Goal: Transaction & Acquisition: Purchase product/service

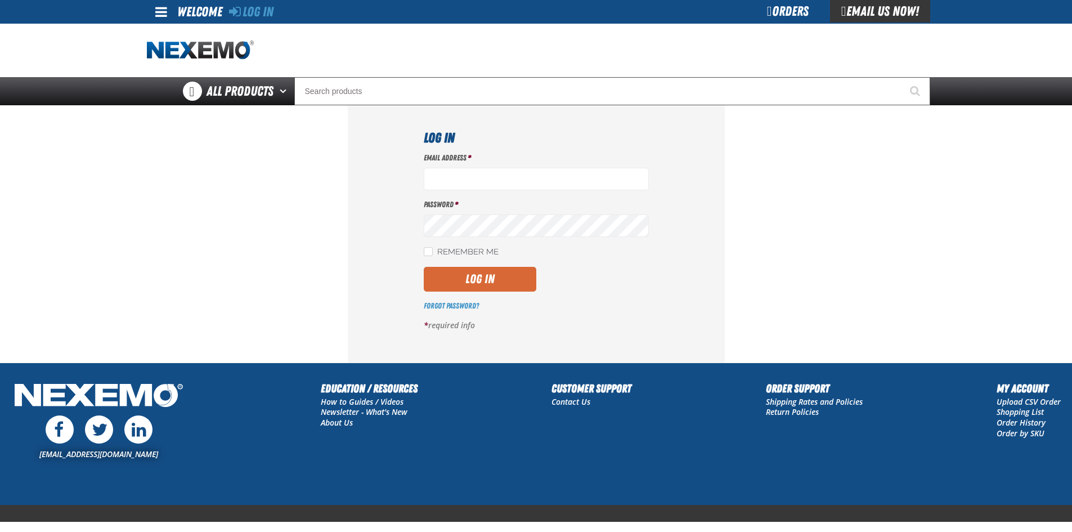
type input "[EMAIL_ADDRESS][DOMAIN_NAME]"
click at [495, 282] on button "Log In" at bounding box center [480, 279] width 113 height 25
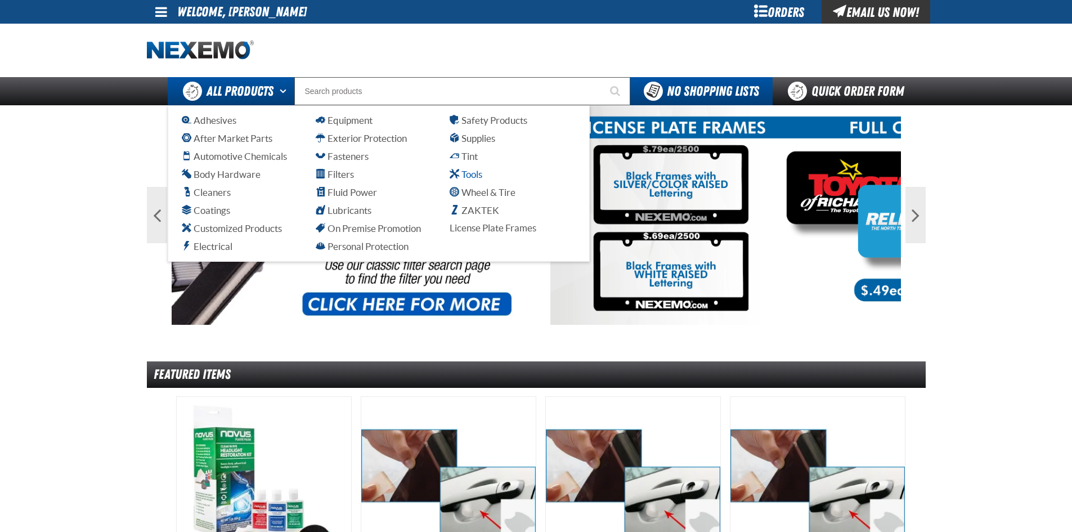
click at [469, 172] on span "Tools" at bounding box center [466, 174] width 33 height 11
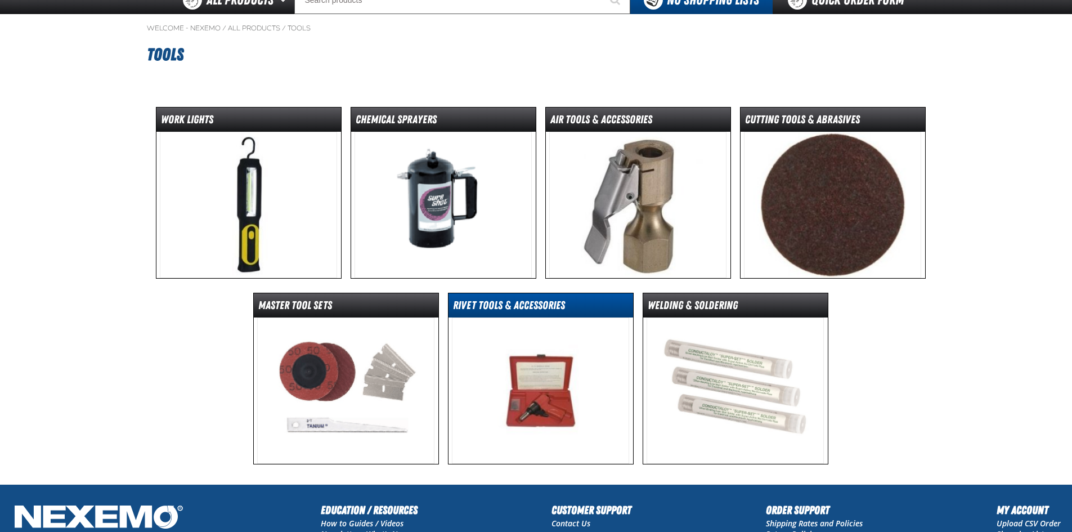
scroll to position [56, 0]
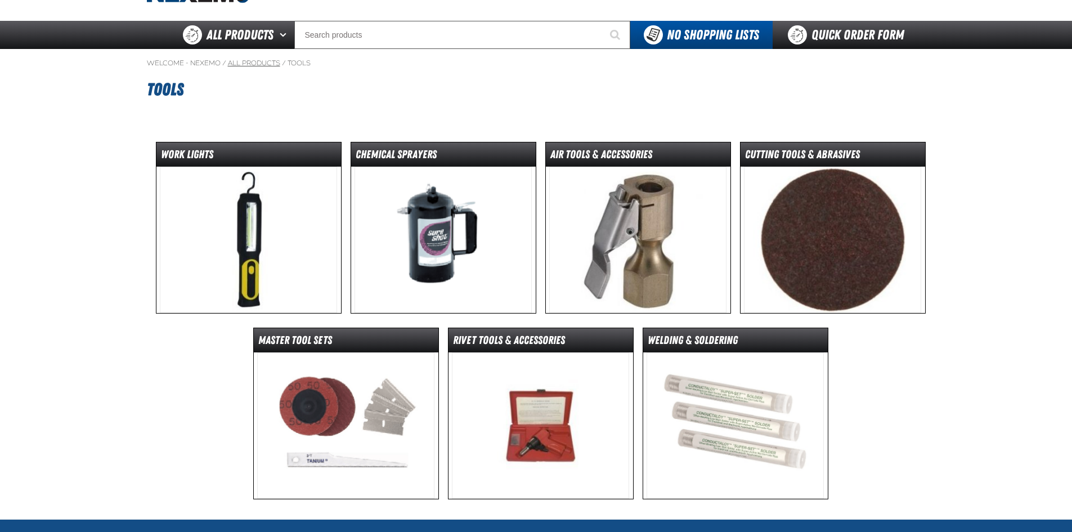
click at [267, 64] on link "All Products" at bounding box center [254, 63] width 52 height 9
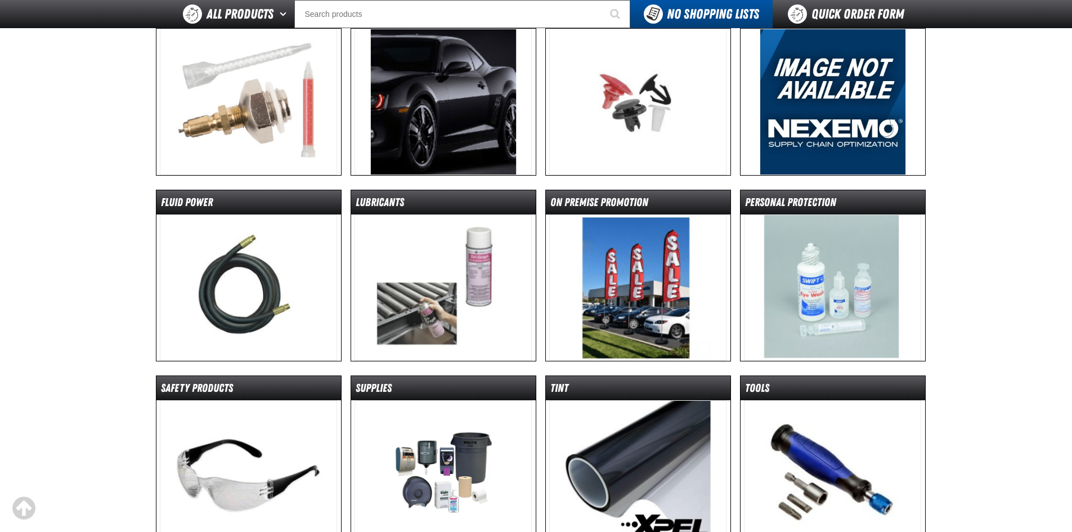
scroll to position [563, 0]
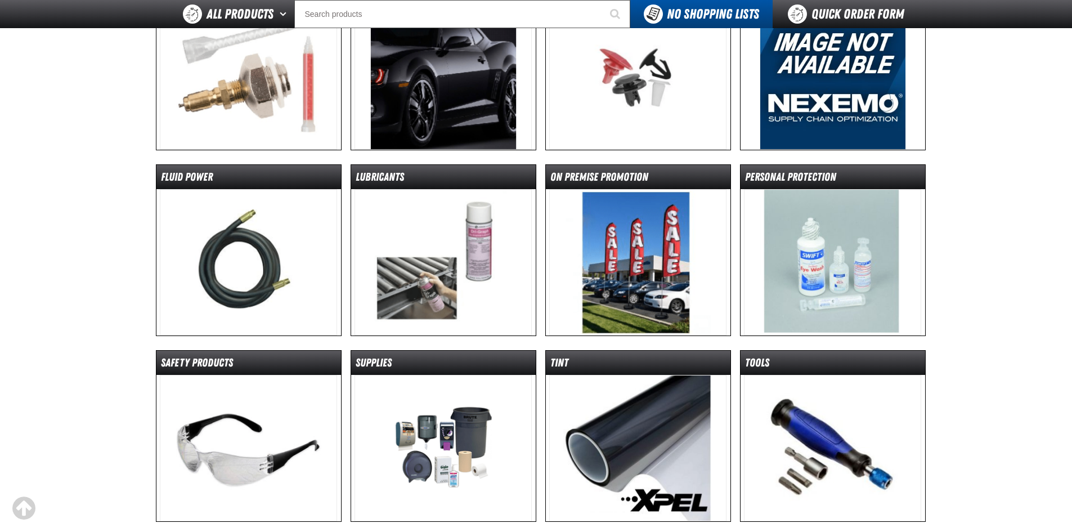
click at [294, 282] on img at bounding box center [248, 262] width 177 height 146
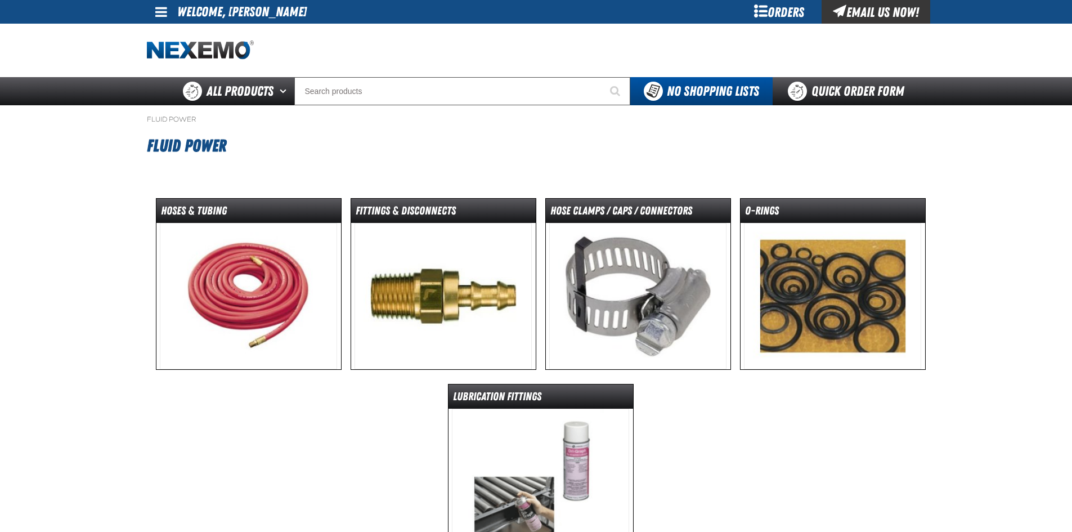
click at [434, 299] on img at bounding box center [442, 296] width 177 height 146
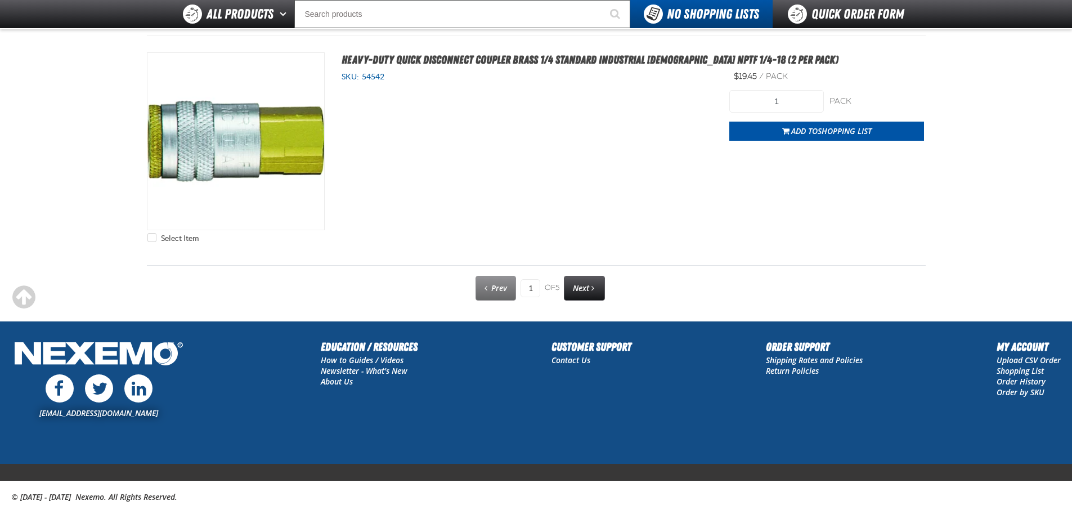
scroll to position [5703, 0]
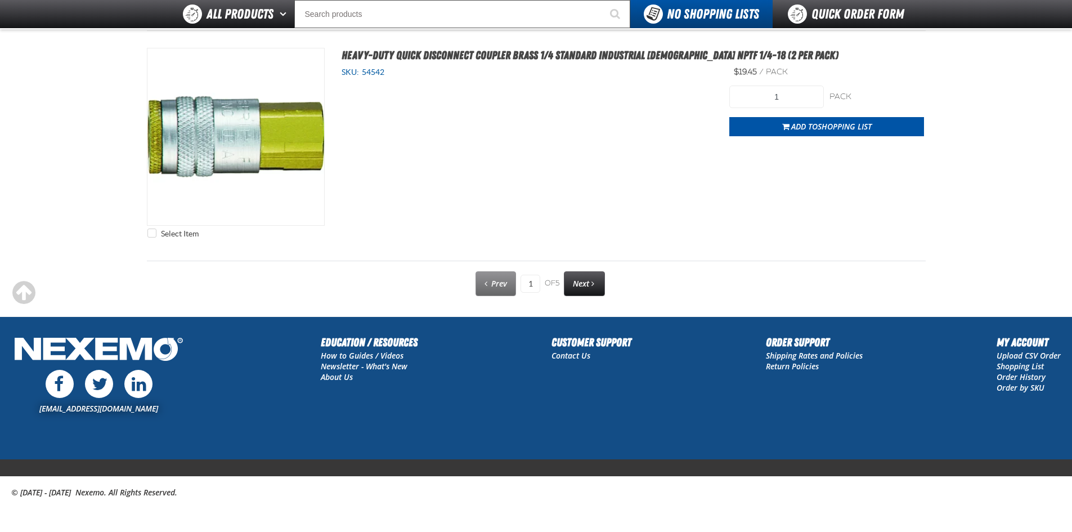
click at [589, 271] on div "Prev 1 of 5 Next" at bounding box center [536, 283] width 779 height 29
click at [592, 284] on link "Next" at bounding box center [584, 283] width 41 height 25
type input "2"
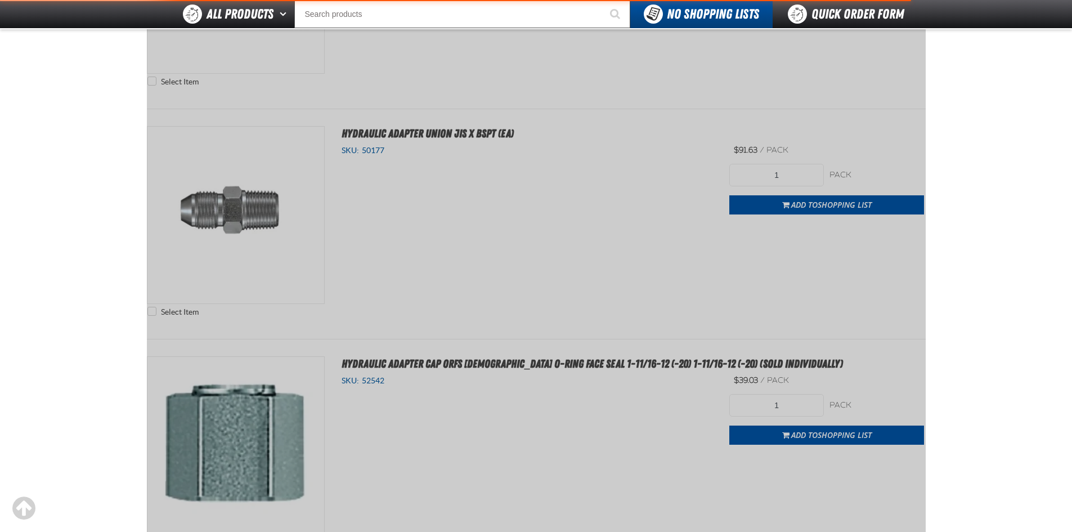
scroll to position [204, 0]
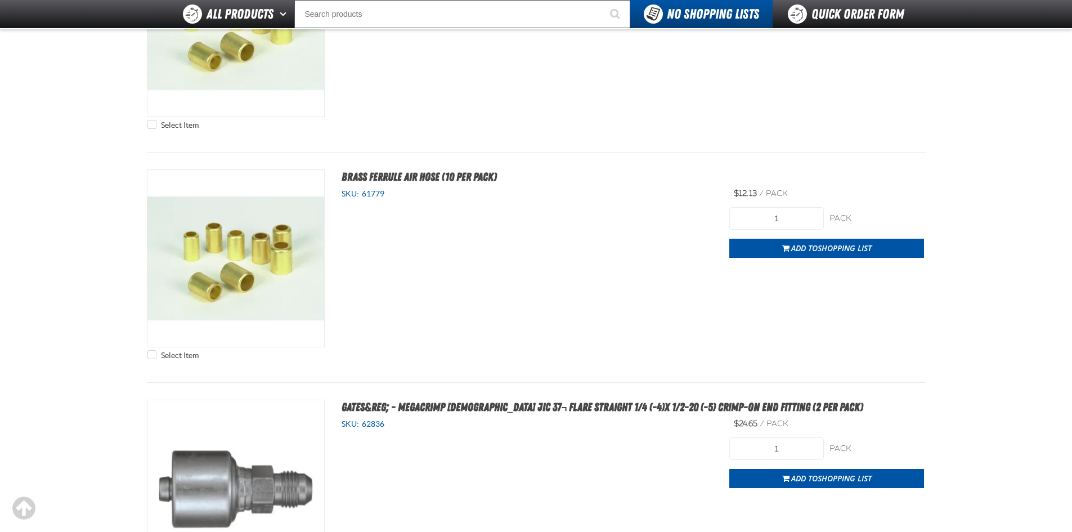
scroll to position [3017, 0]
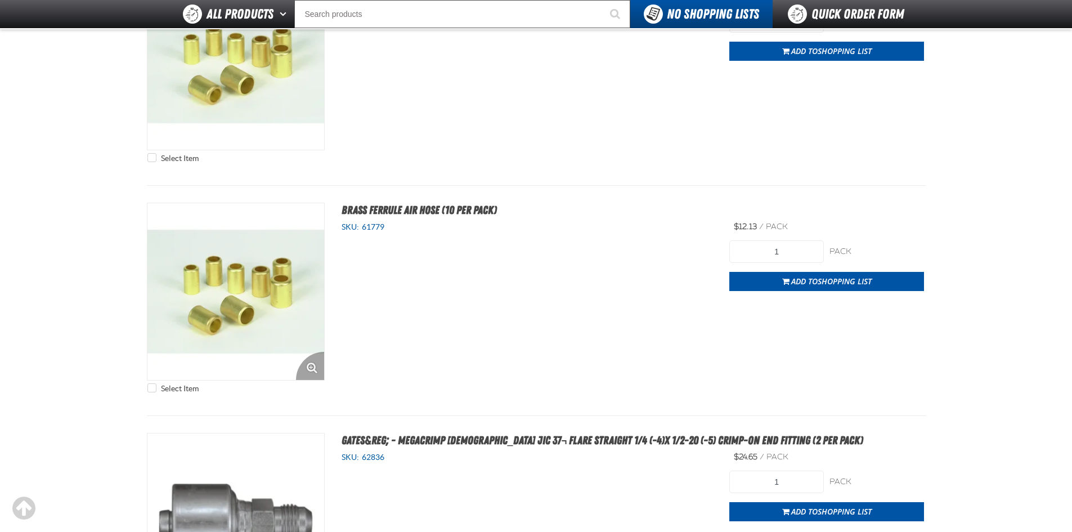
click at [249, 288] on img "View Details of the Brass Ferrule Air Hose (10 per pack)" at bounding box center [235, 291] width 177 height 177
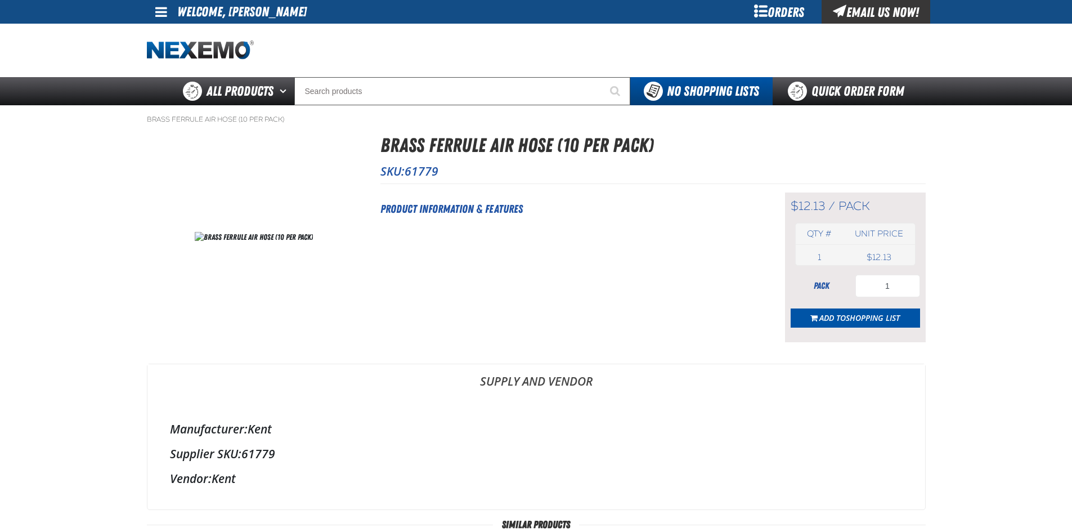
click at [431, 173] on span "61779" at bounding box center [422, 171] width 34 height 16
copy span "61779"
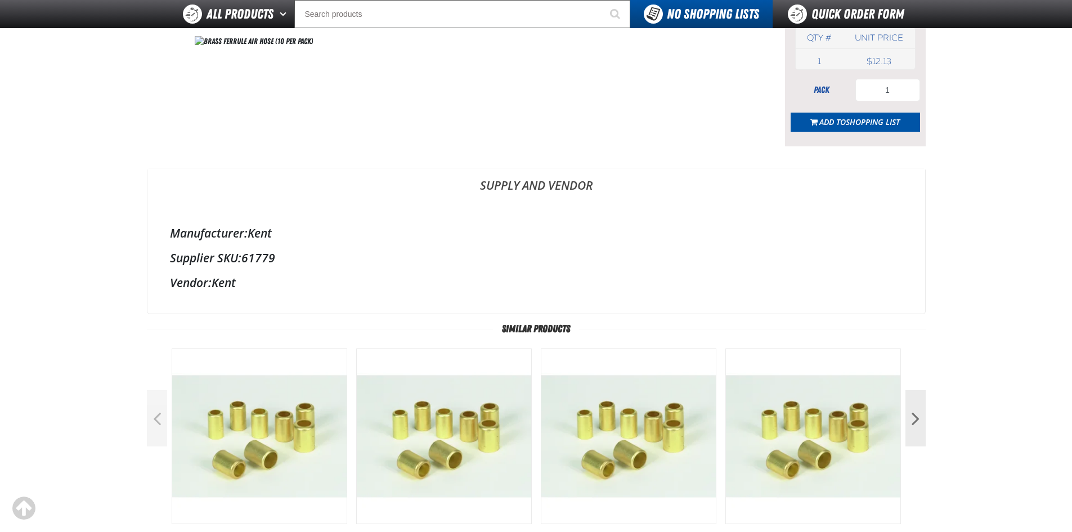
scroll to position [338, 0]
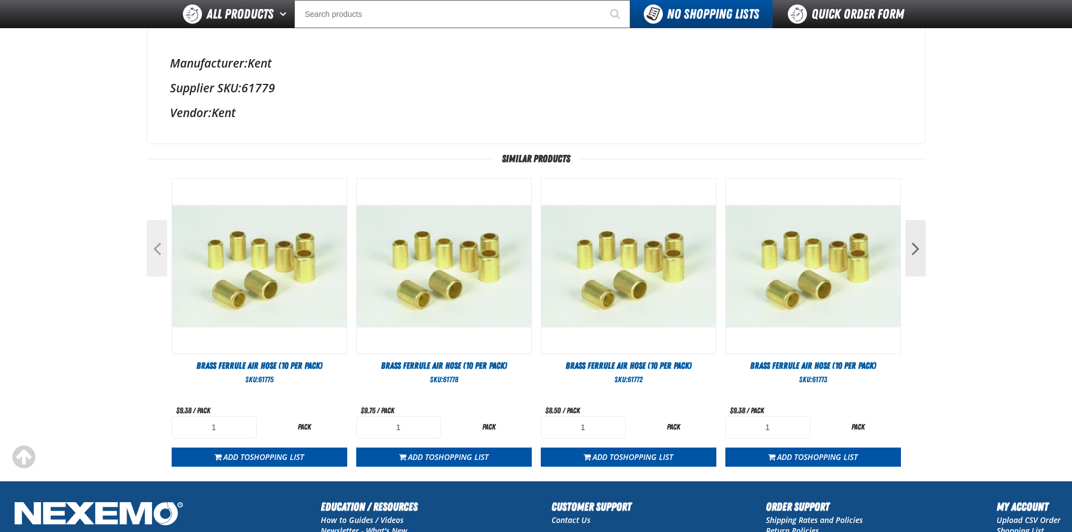
click at [157, 243] on button "Previous" at bounding box center [157, 248] width 20 height 56
click at [922, 245] on button "Next" at bounding box center [915, 248] width 20 height 56
click at [916, 253] on button "Next" at bounding box center [915, 248] width 20 height 56
click at [159, 250] on button "Previous" at bounding box center [157, 248] width 20 height 56
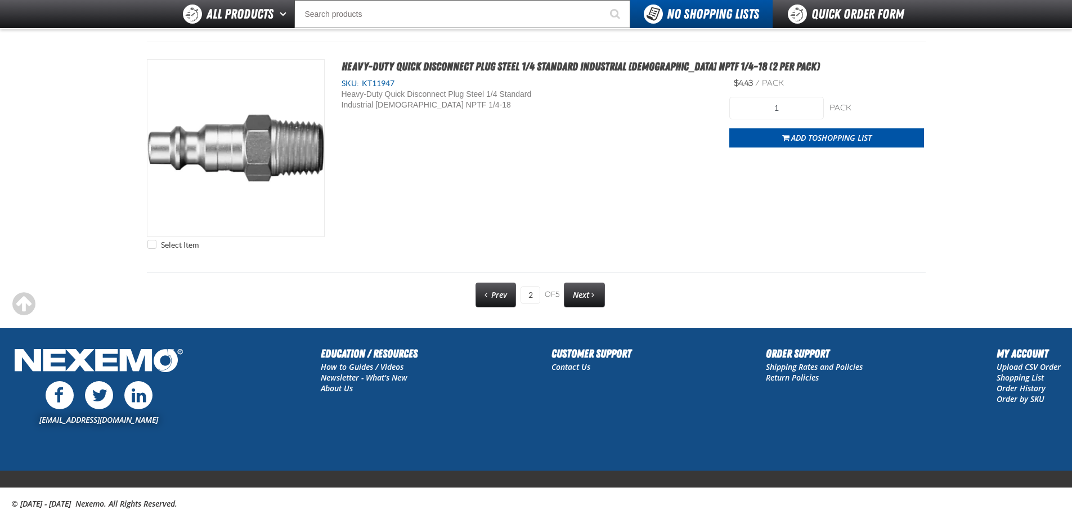
scroll to position [5703, 0]
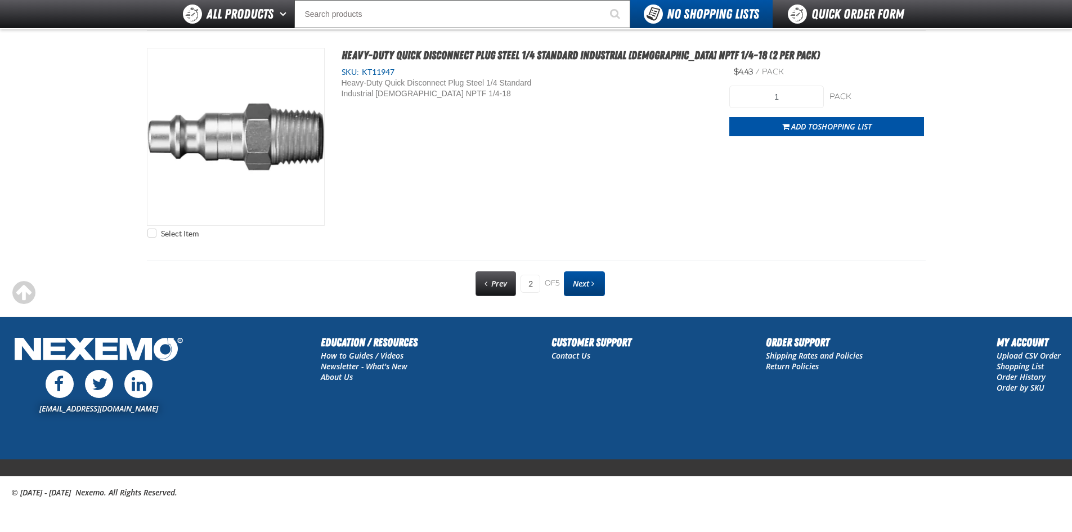
click at [585, 285] on span "Next" at bounding box center [581, 283] width 16 height 11
type input "3"
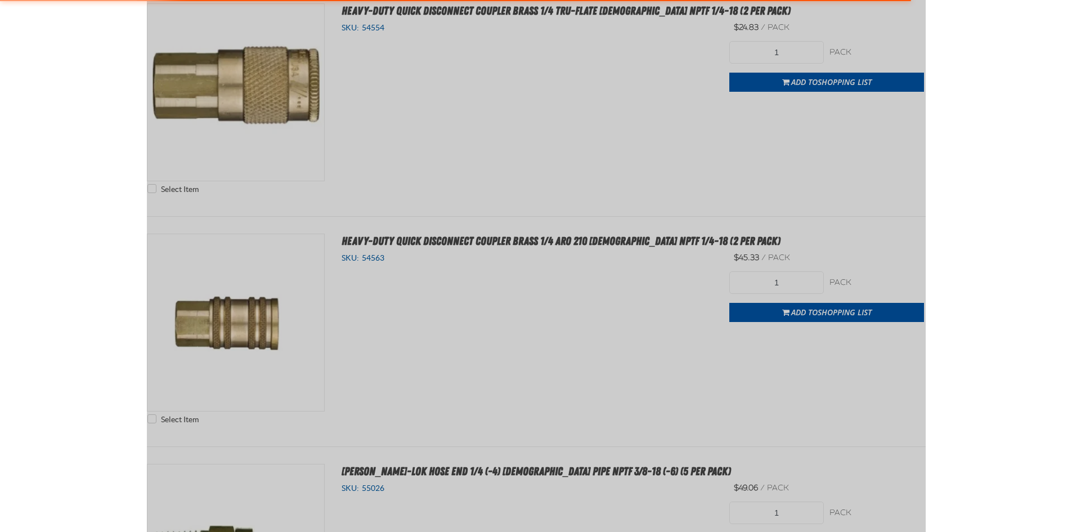
scroll to position [0, 0]
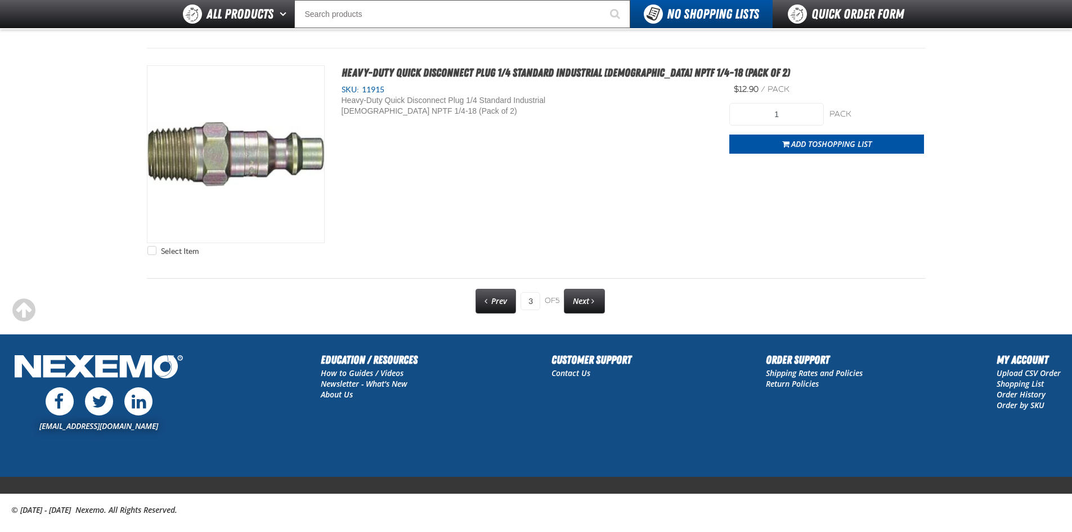
scroll to position [5703, 0]
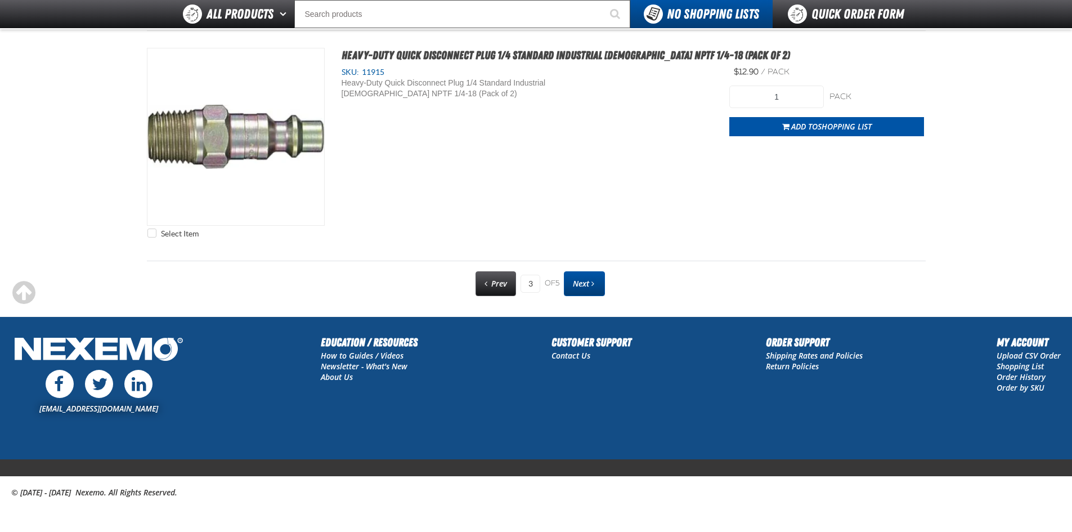
click at [586, 286] on span "Next" at bounding box center [581, 283] width 16 height 11
type input "4"
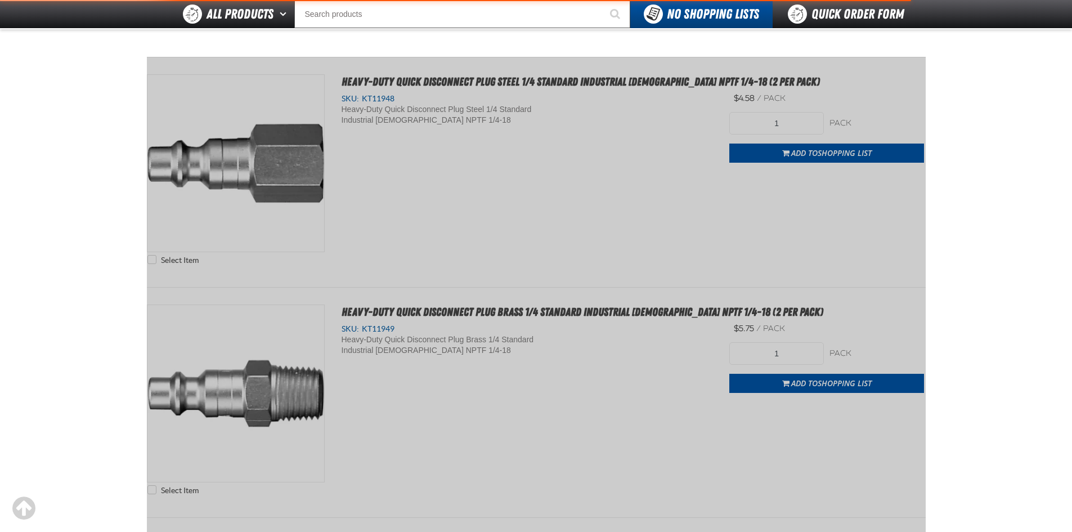
scroll to position [0, 0]
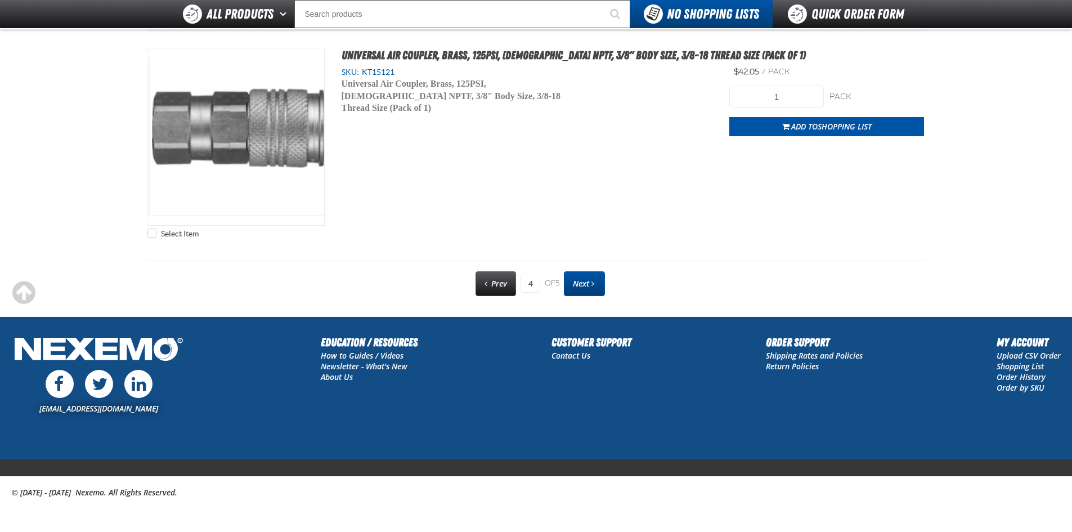
click at [591, 289] on link "Next" at bounding box center [584, 283] width 41 height 25
type input "5"
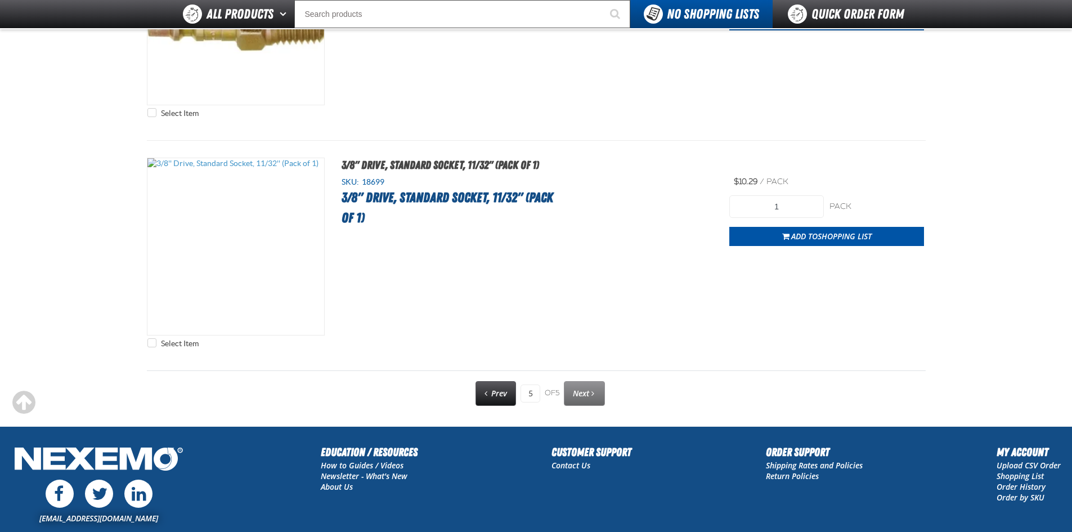
scroll to position [3750, 0]
